Goal: Task Accomplishment & Management: Manage account settings

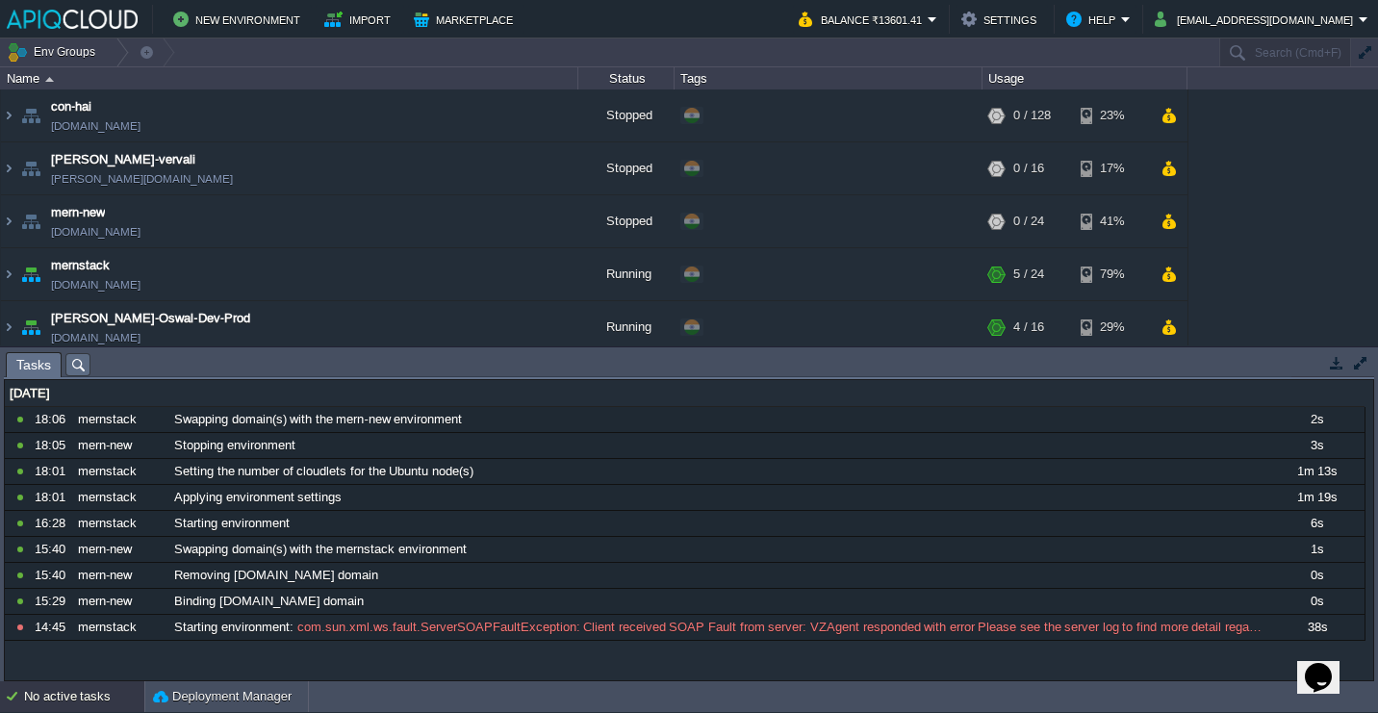
click at [326, 533] on body "New Environment Import Marketplace Bonus ₹0.00 Upgrade Account Balance ₹13601.4…" at bounding box center [689, 356] width 1378 height 713
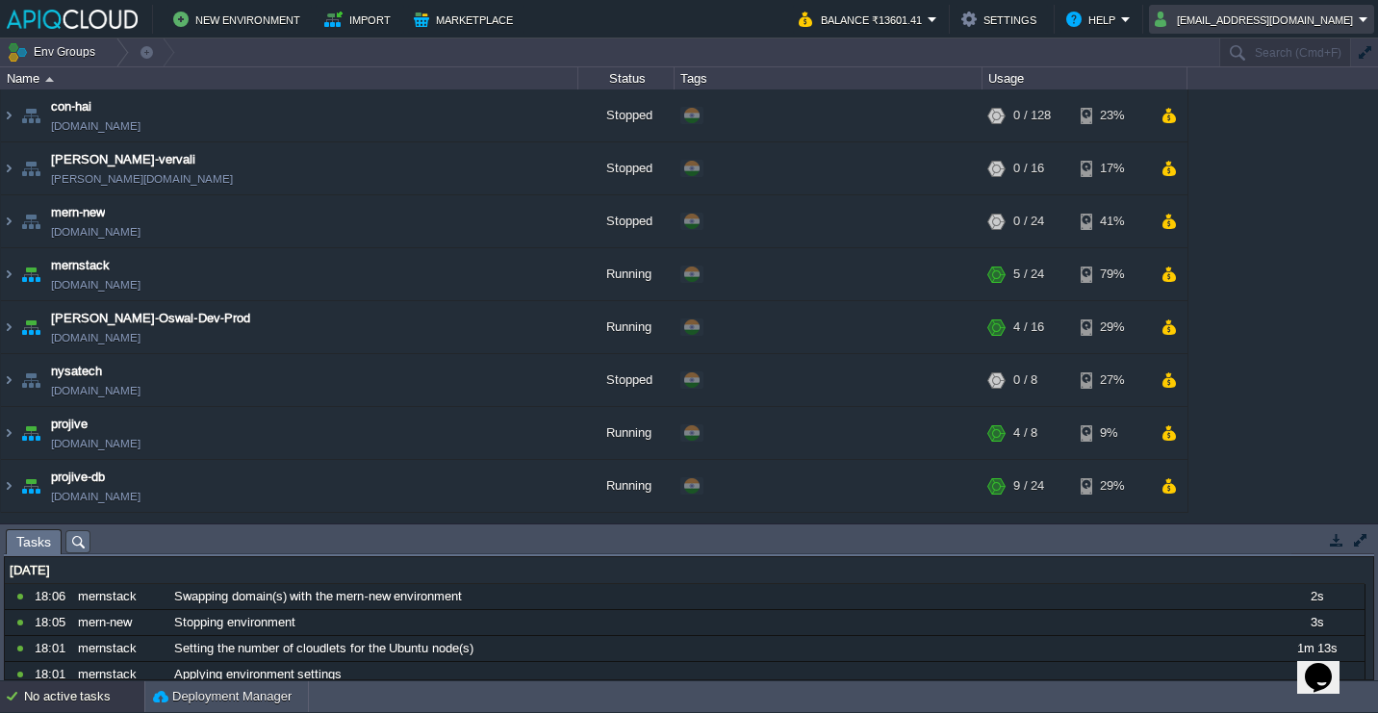
click at [1323, 18] on button "[EMAIL_ADDRESS][DOMAIN_NAME]" at bounding box center [1257, 19] width 204 height 23
click at [1272, 102] on span "Sign out" at bounding box center [1270, 101] width 46 height 14
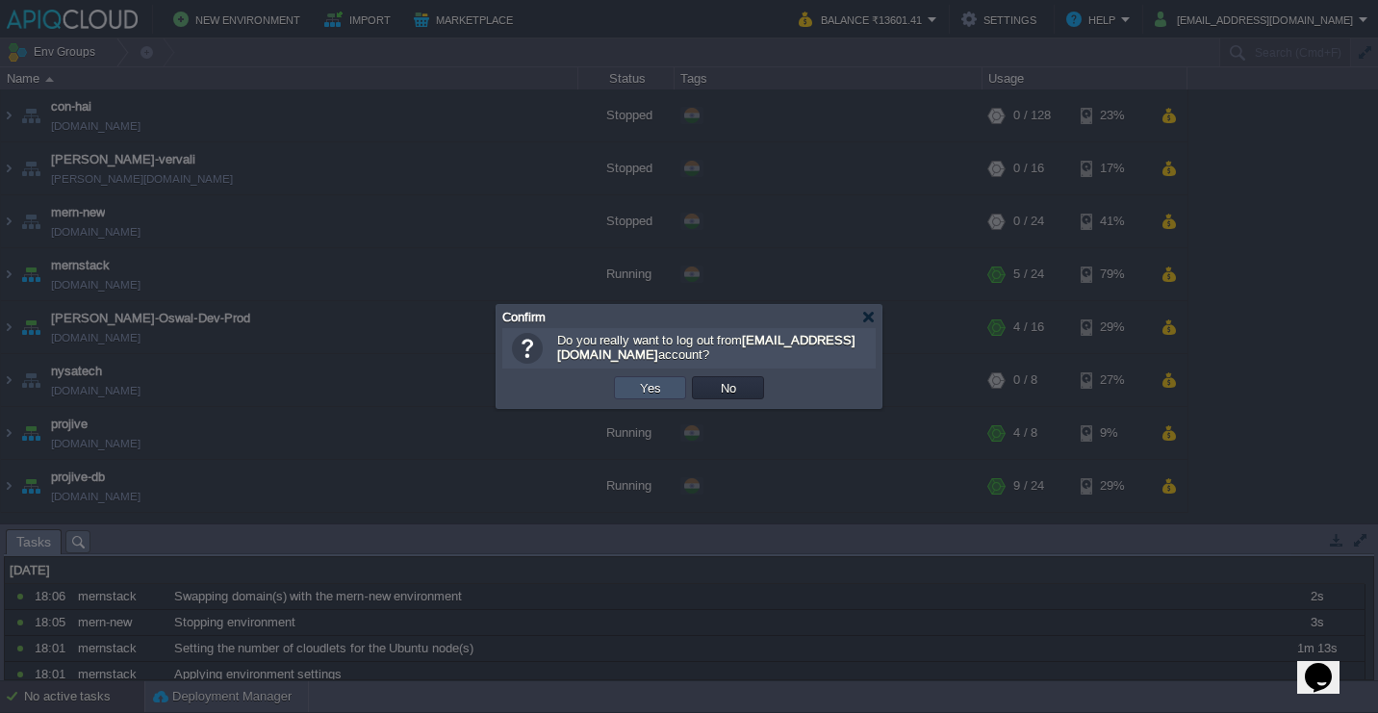
click at [640, 387] on button "Yes" at bounding box center [650, 387] width 33 height 17
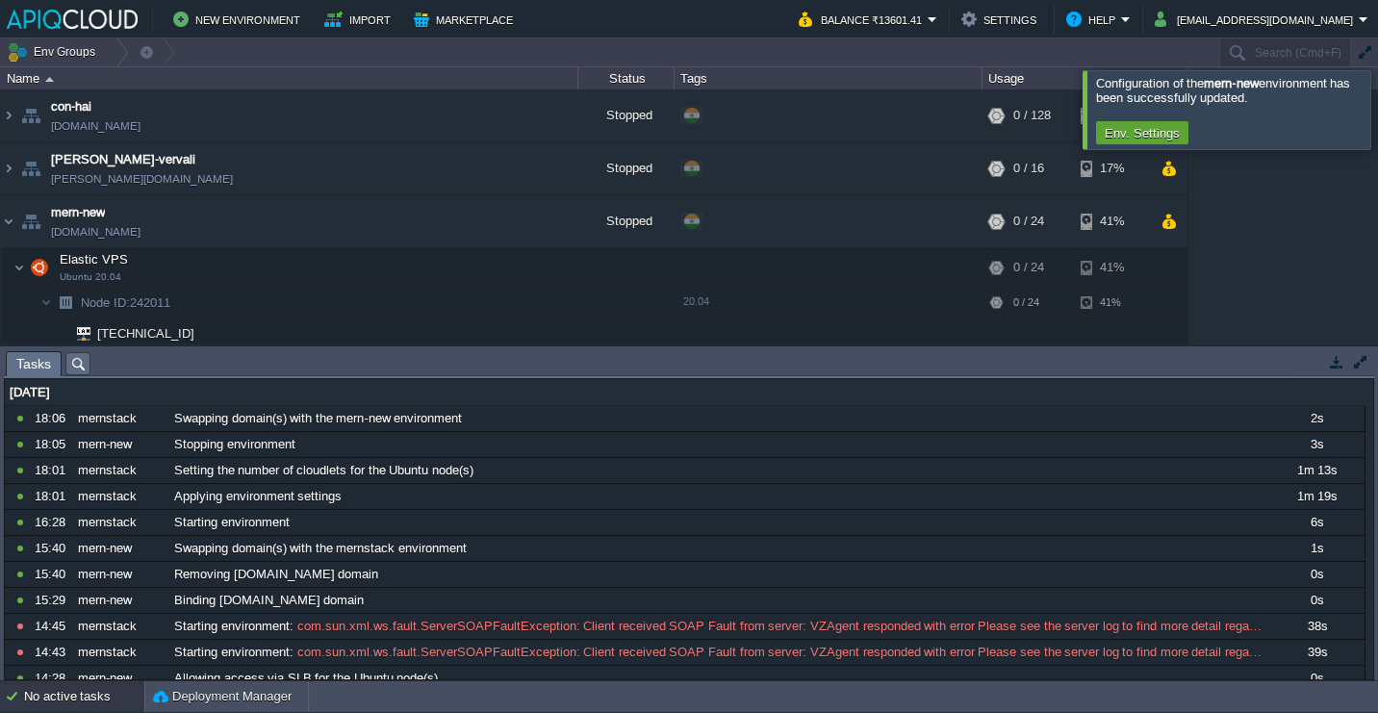
scroll to position [58, 0]
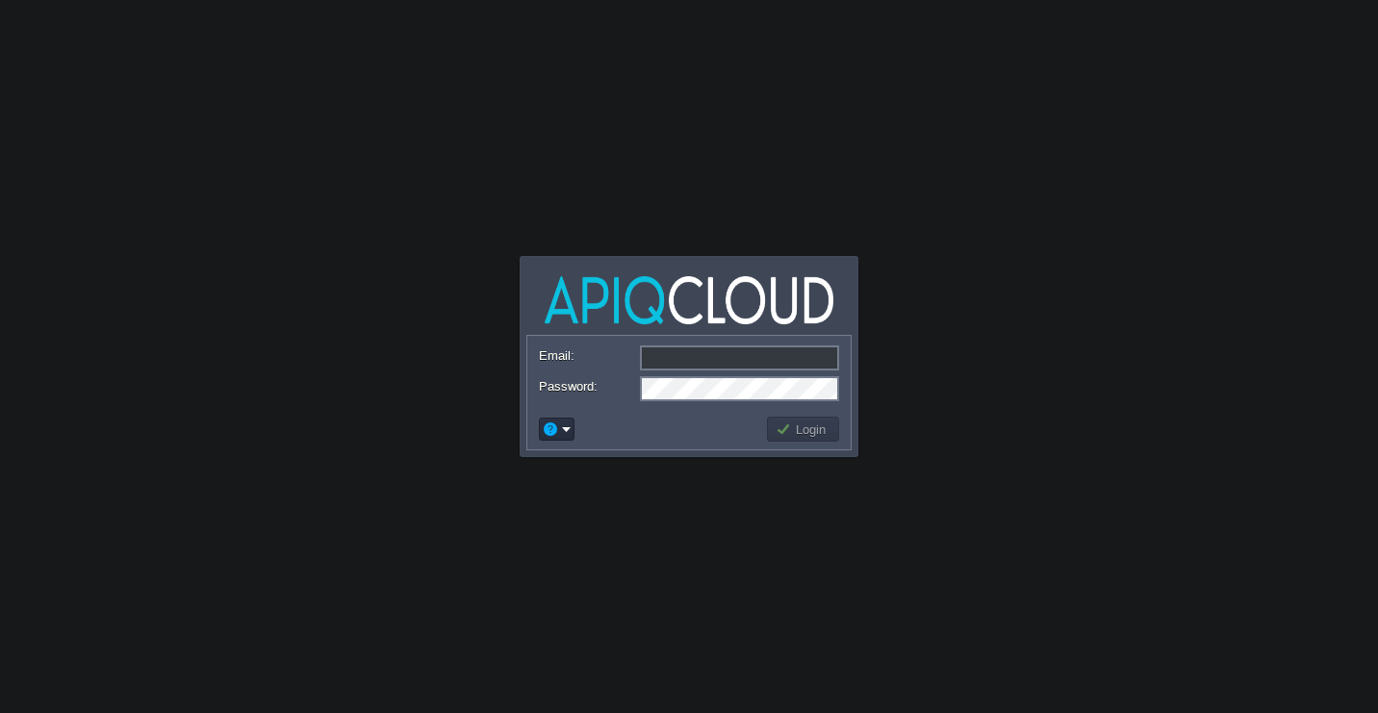
type input "[EMAIL_ADDRESS][DOMAIN_NAME]"
